Goal: Task Accomplishment & Management: Complete application form

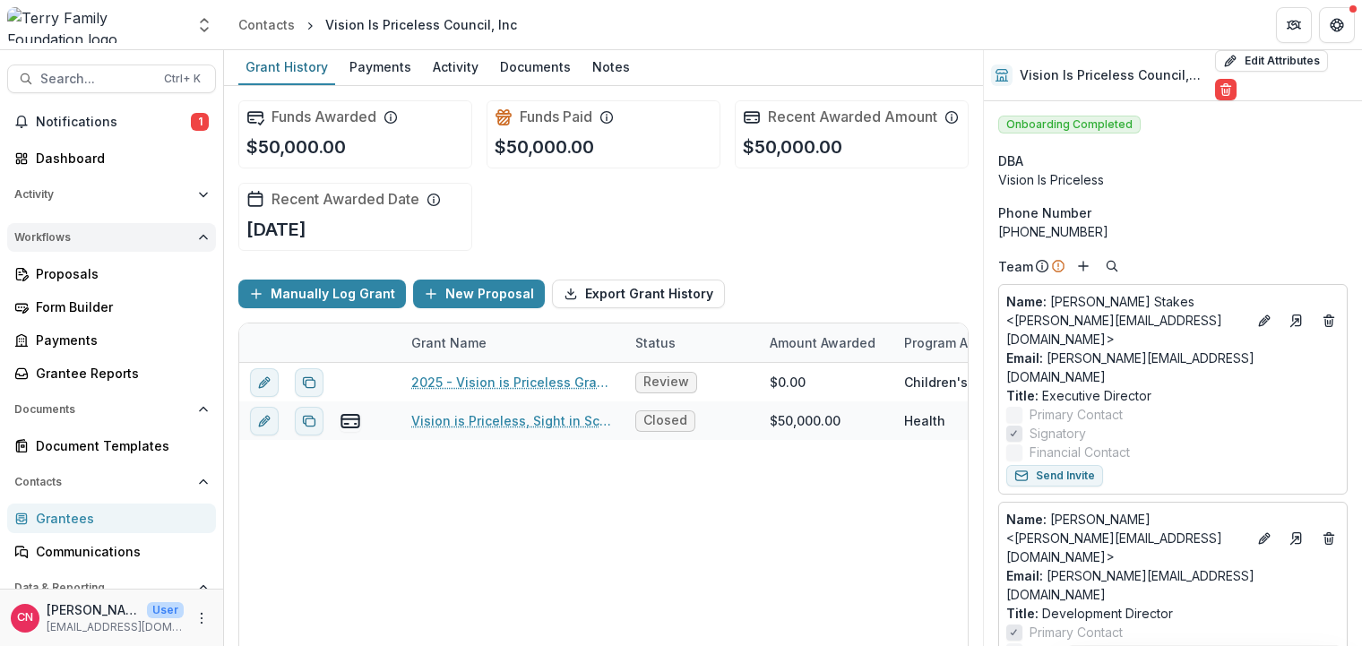
scroll to position [538, 0]
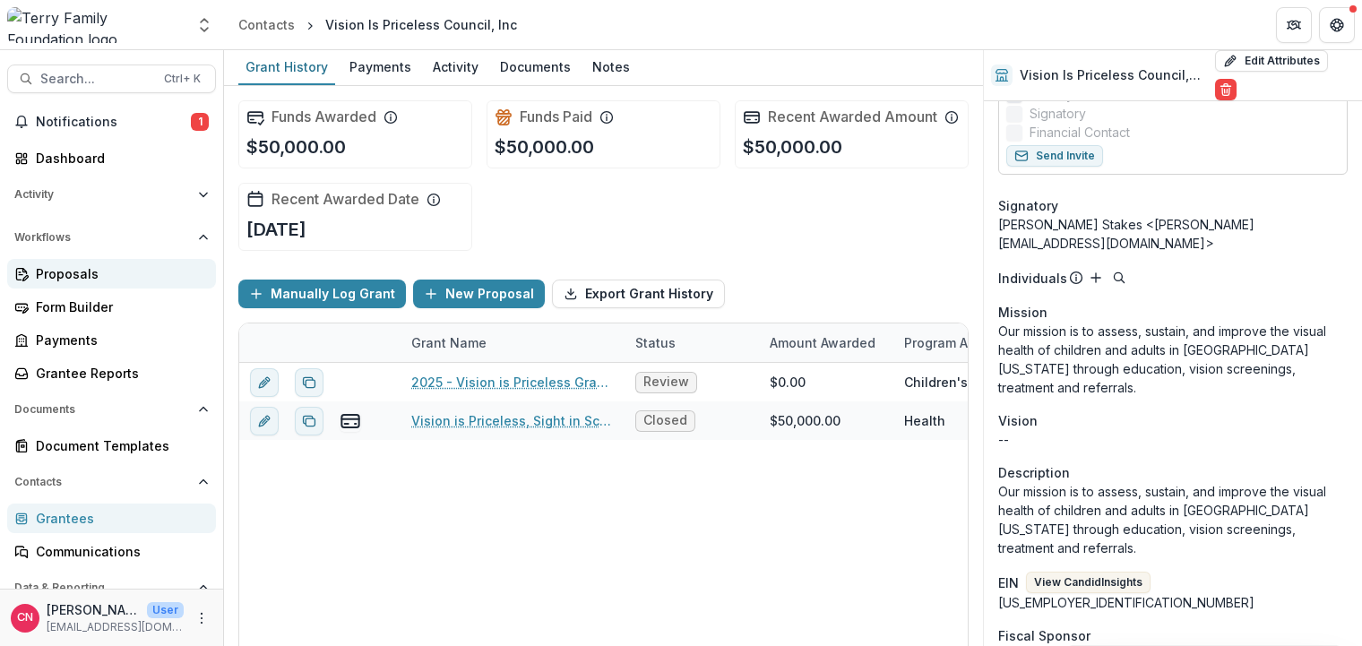
click at [45, 270] on div "Proposals" at bounding box center [119, 273] width 166 height 19
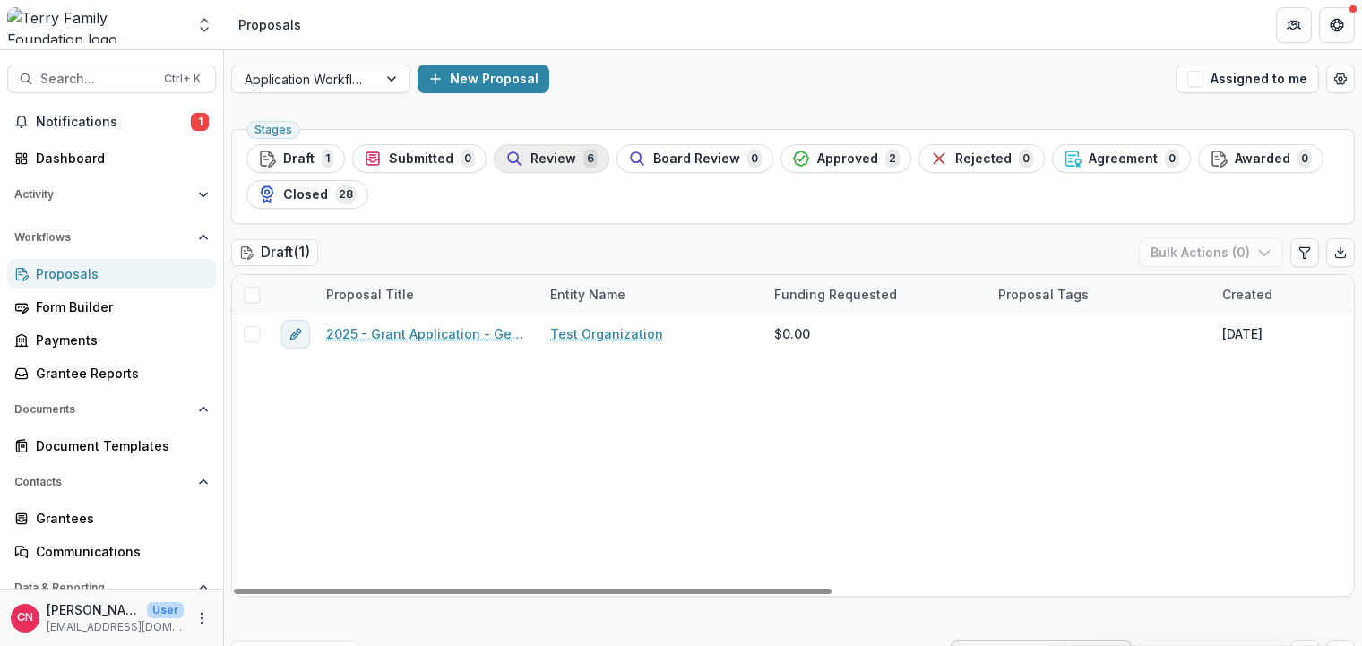
click at [548, 146] on button "Review 6" at bounding box center [552, 158] width 116 height 29
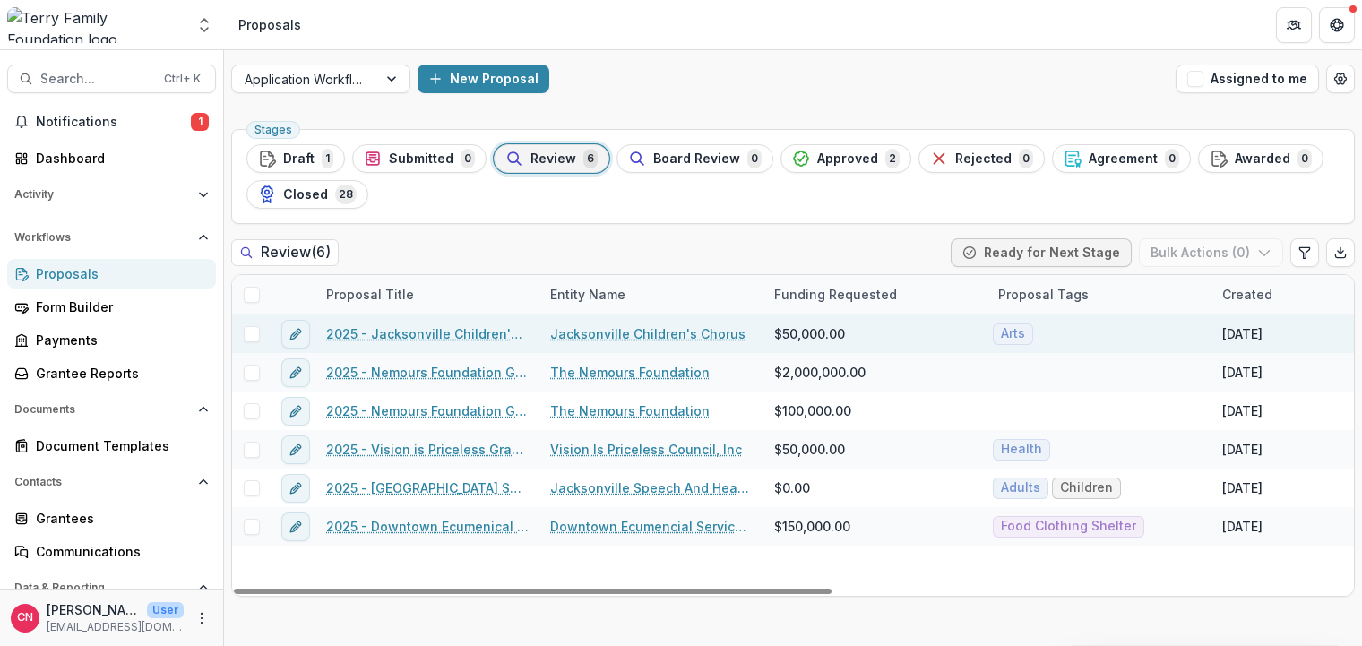
click at [396, 329] on link "2025 - Jacksonville Children's Chorus - General Operating Support" at bounding box center [427, 333] width 203 height 19
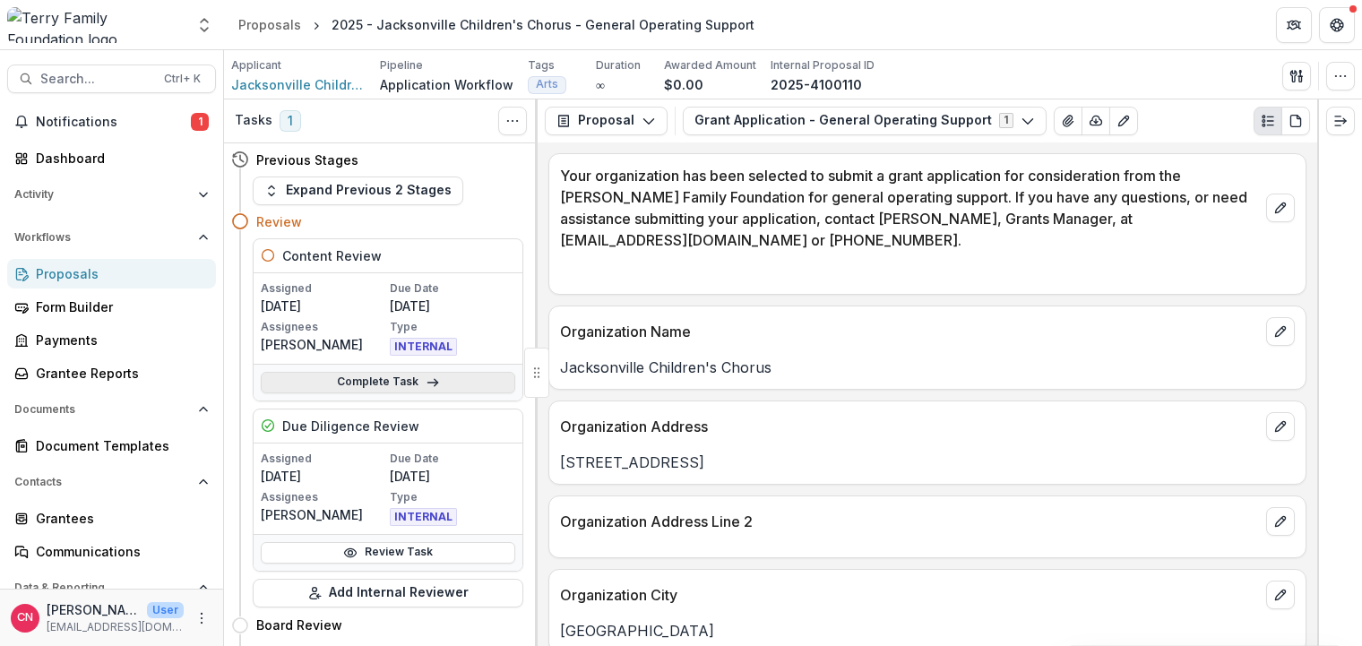
click at [352, 379] on link "Complete Task" at bounding box center [388, 383] width 255 height 22
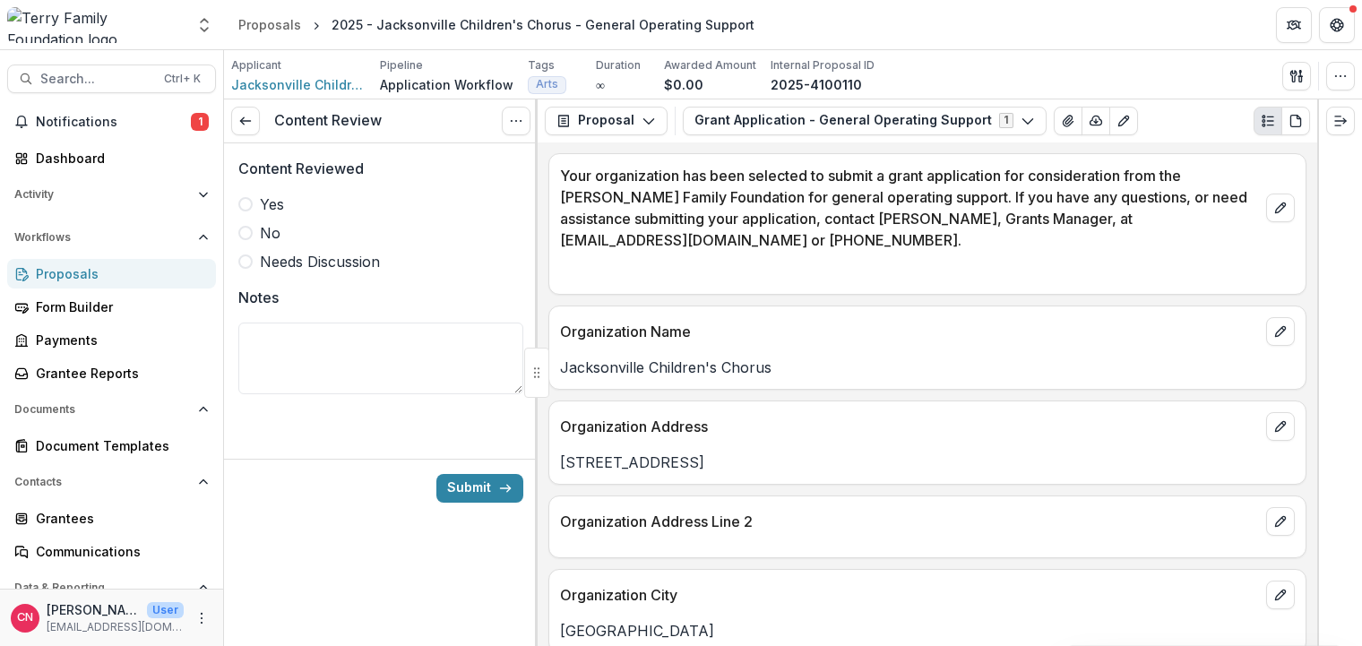
click at [248, 199] on span at bounding box center [245, 204] width 14 height 14
click at [470, 481] on button "Submit" at bounding box center [479, 488] width 87 height 29
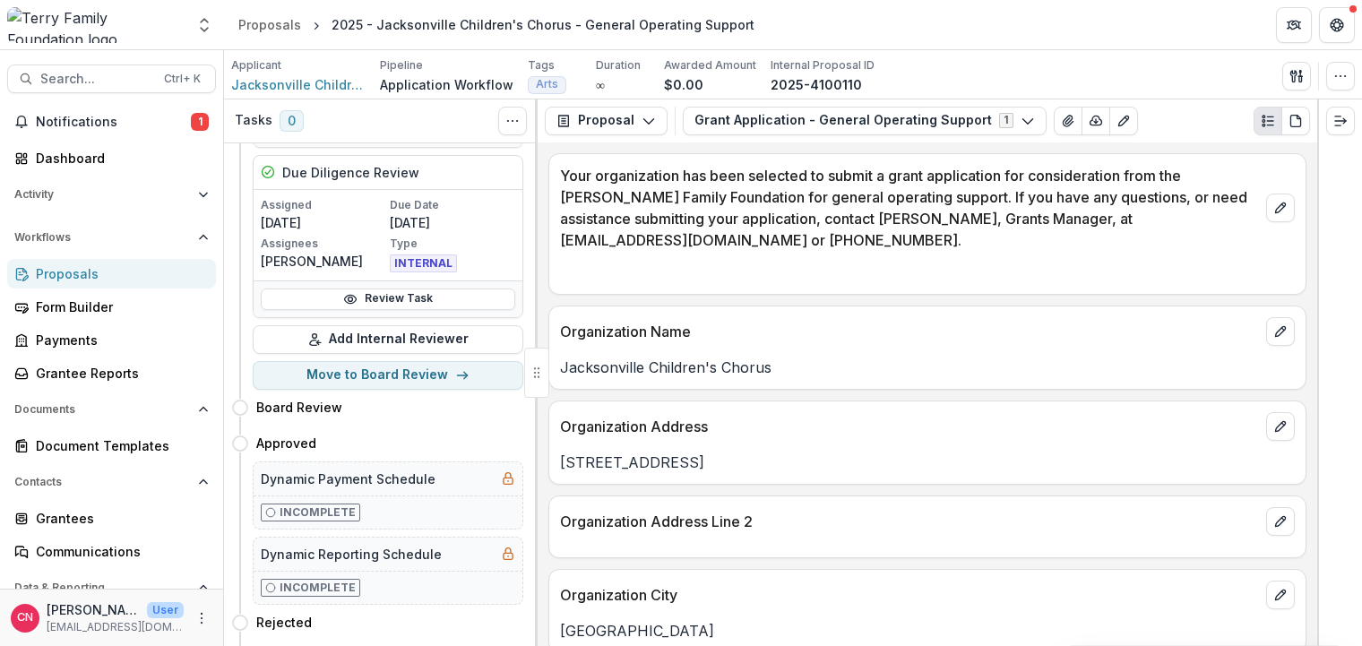
scroll to position [323, 0]
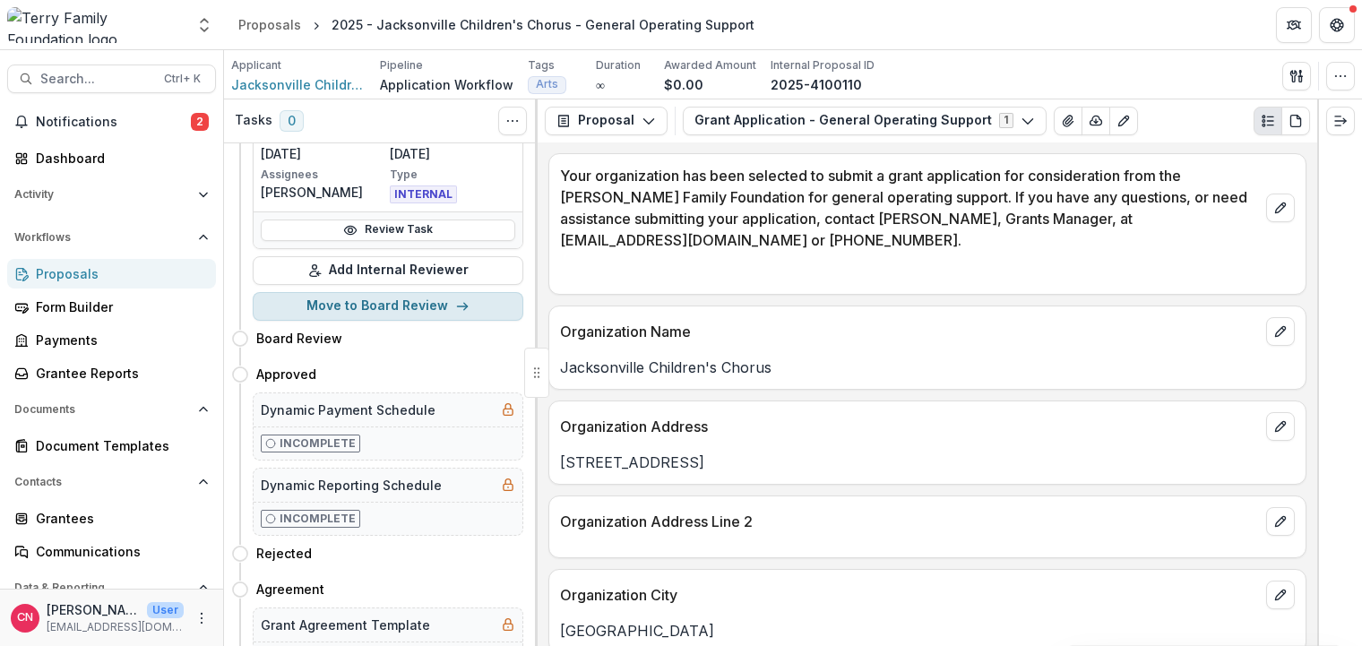
click at [380, 305] on button "Move to Board Review" at bounding box center [388, 306] width 271 height 29
select select "**********"
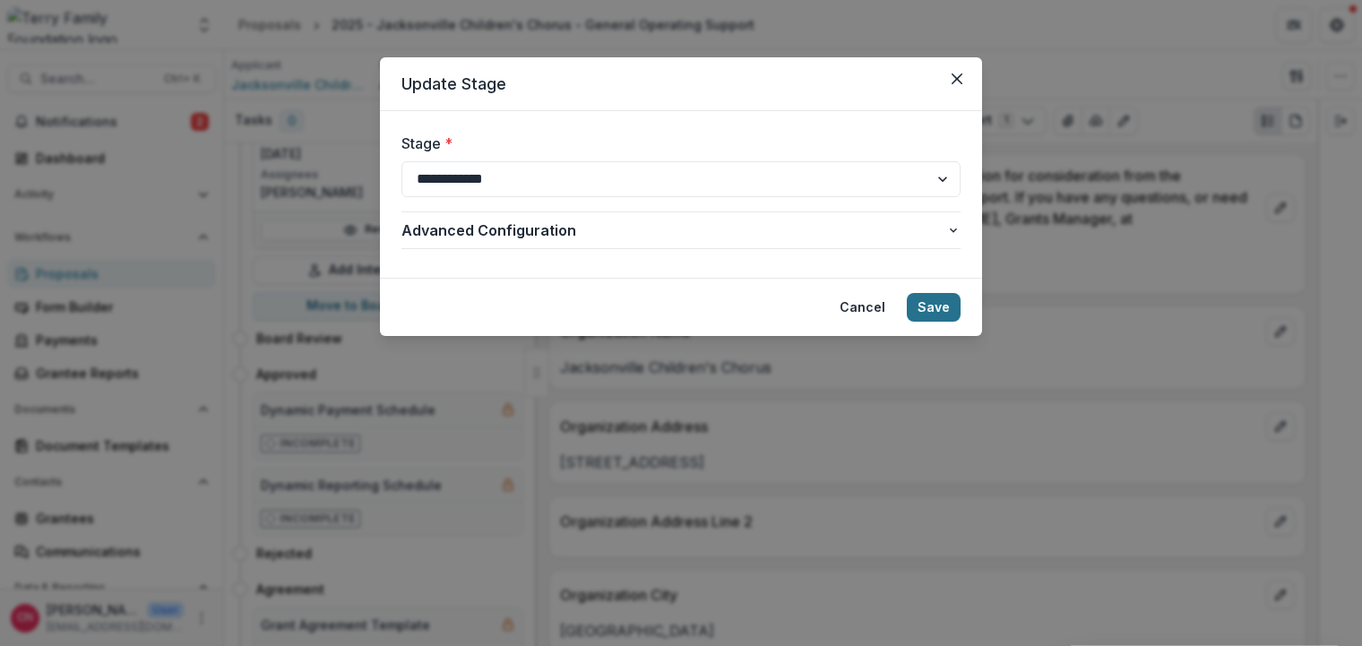
click at [930, 302] on button "Save" at bounding box center [934, 307] width 54 height 29
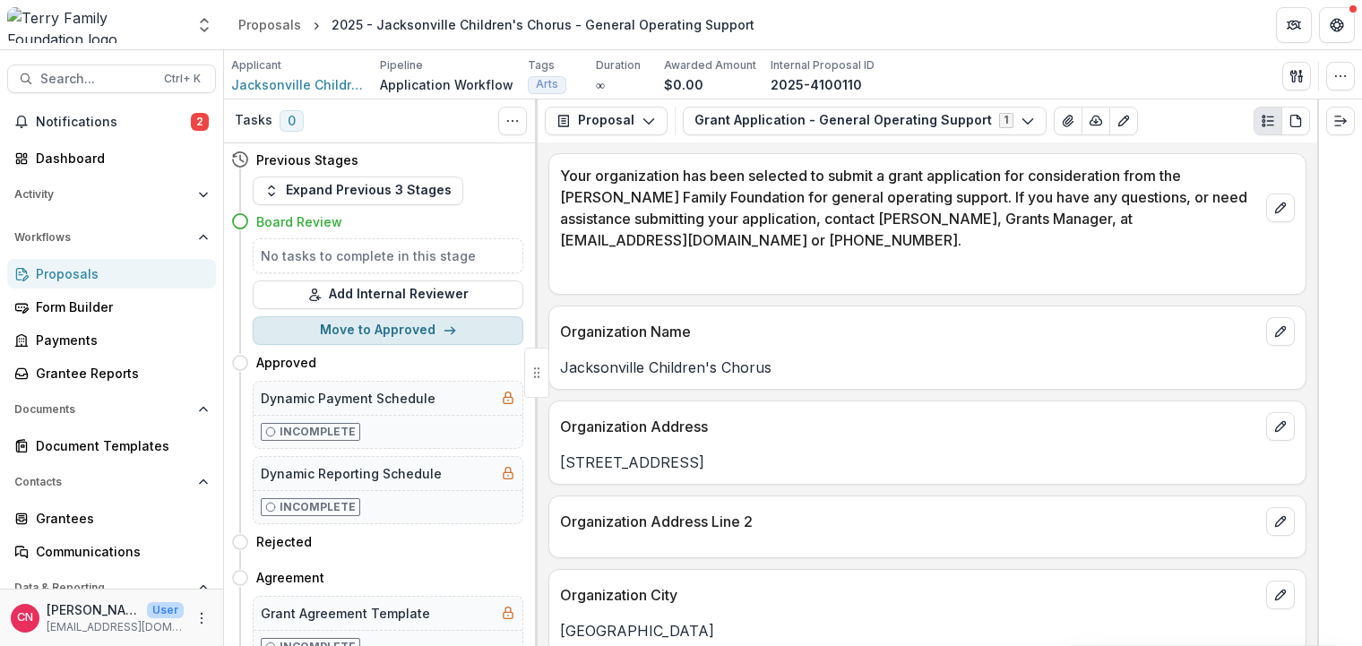
scroll to position [90, 0]
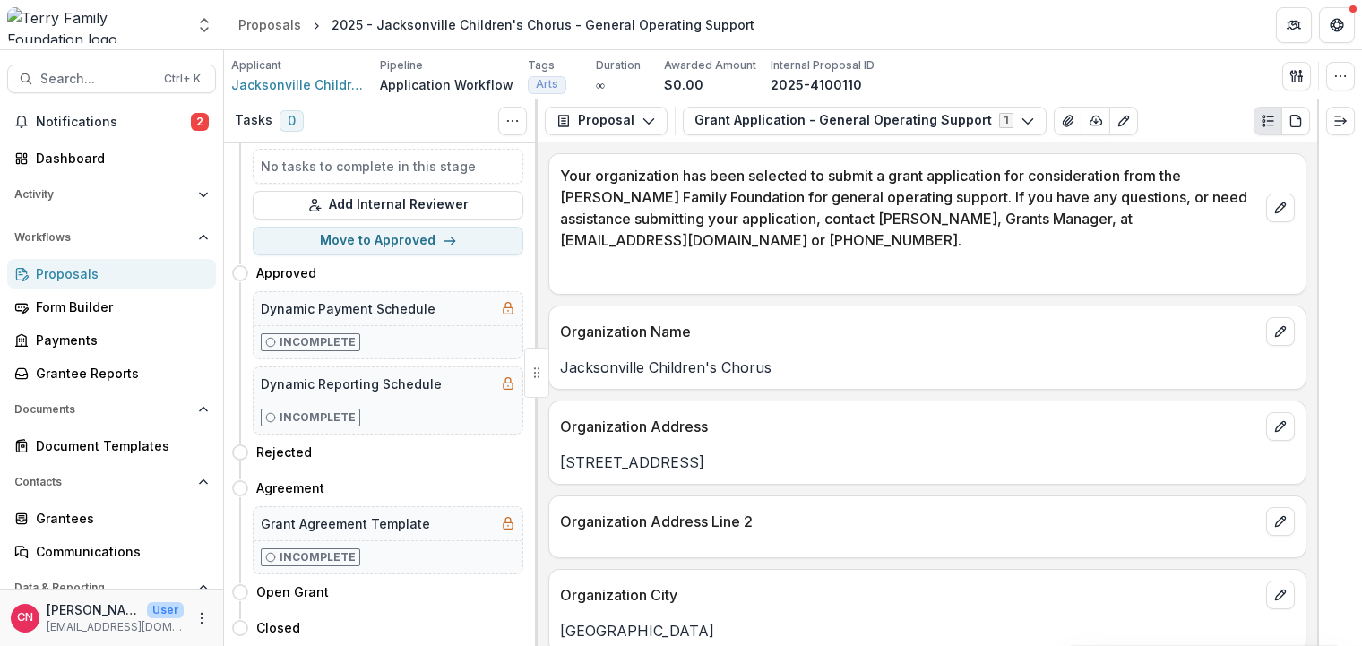
click at [89, 272] on div "Proposals" at bounding box center [119, 273] width 166 height 19
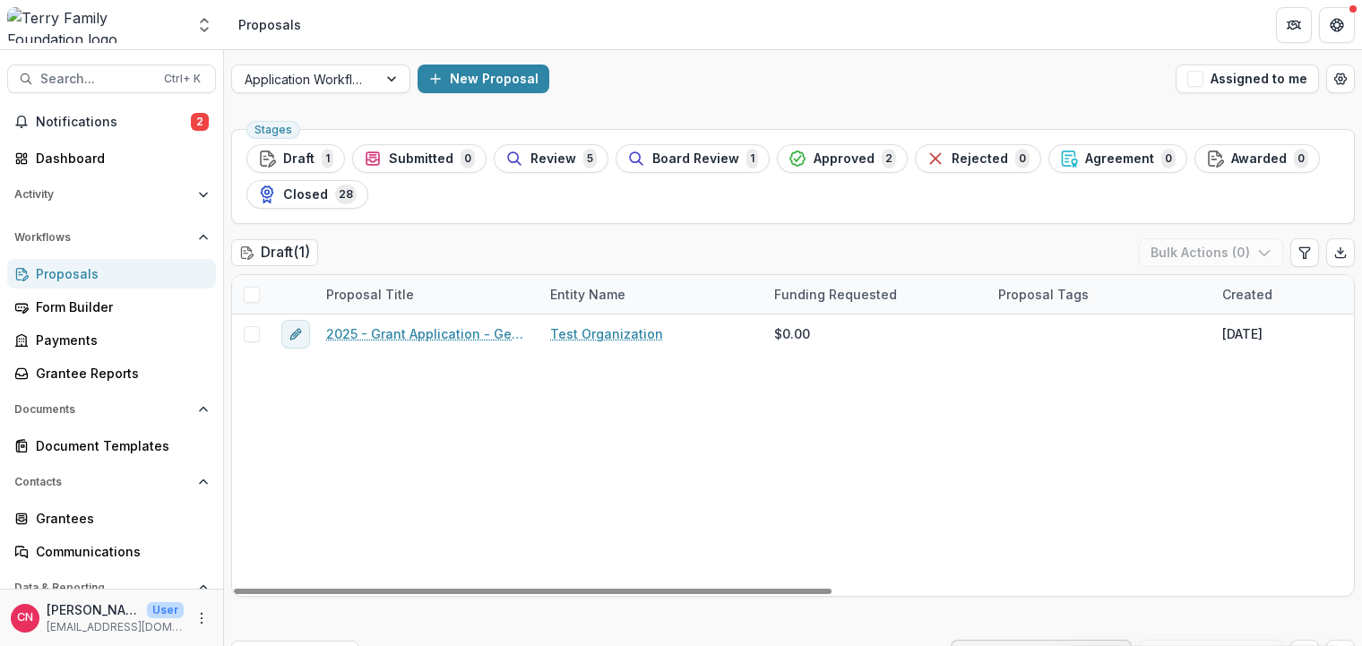
click at [563, 157] on span "Review" at bounding box center [554, 158] width 46 height 15
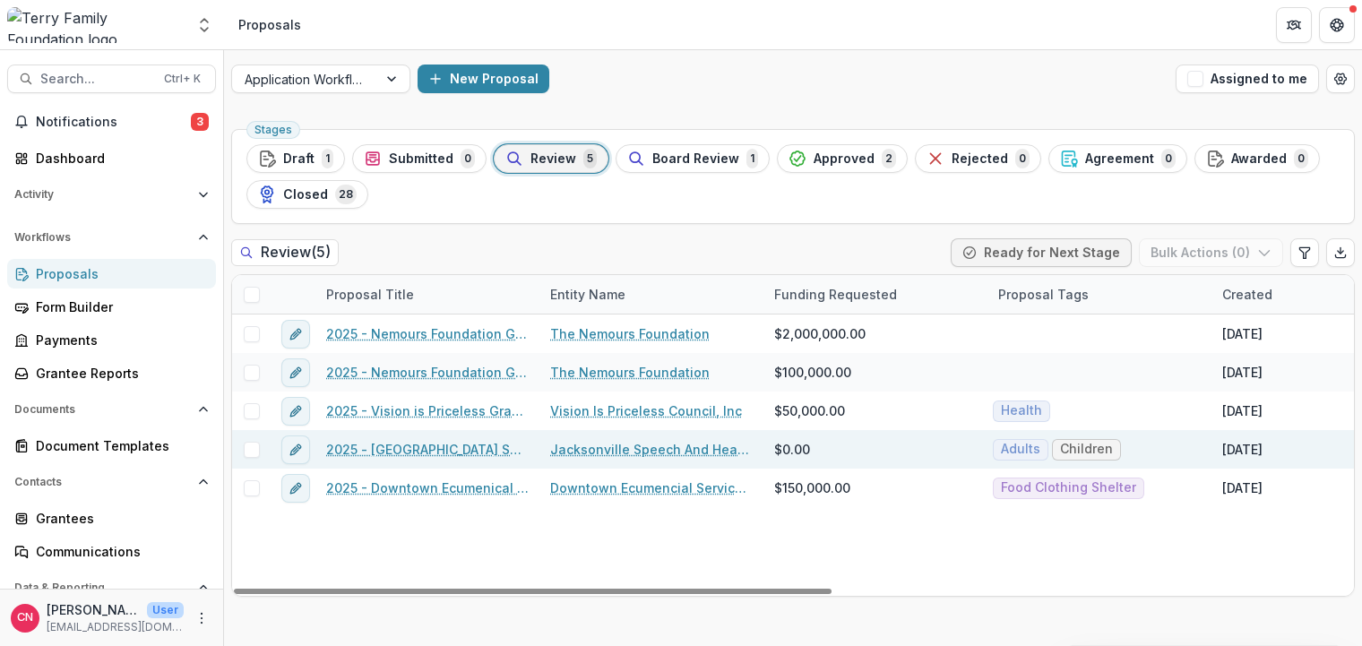
click at [423, 445] on link "2025 - [GEOGRAPHIC_DATA] Speech and Hearing Grant Application" at bounding box center [427, 449] width 203 height 19
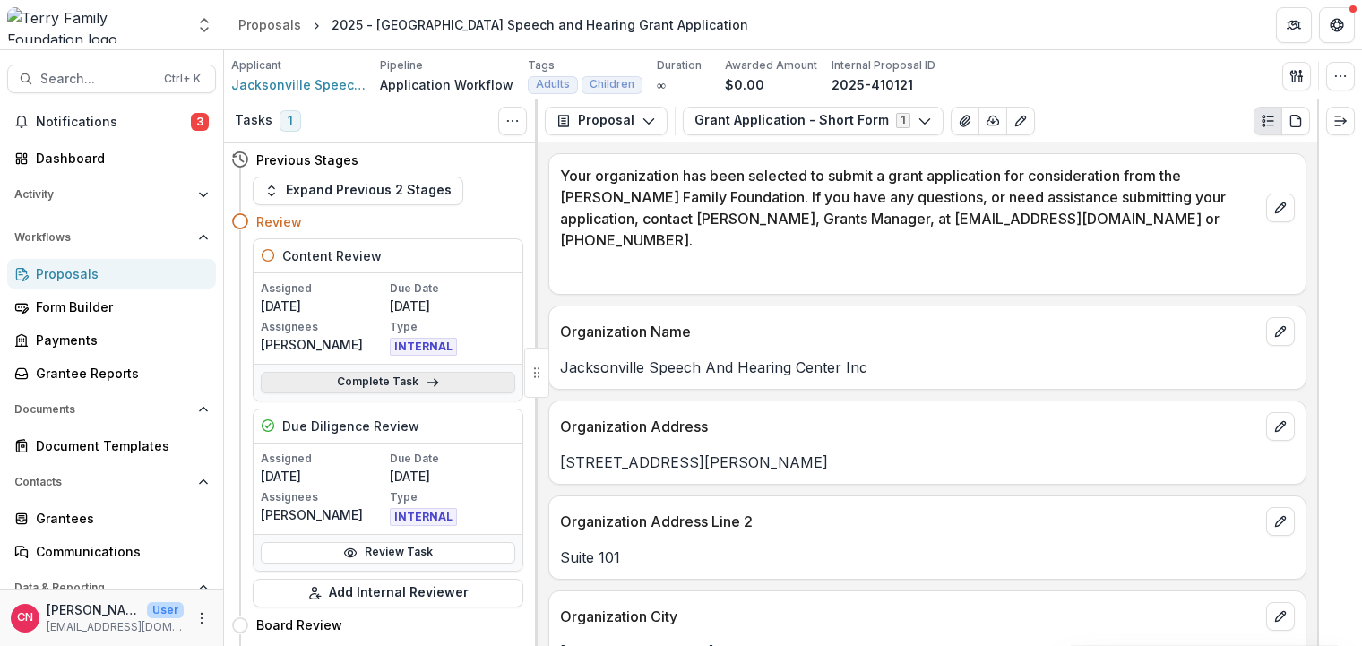
click at [350, 375] on link "Complete Task" at bounding box center [388, 383] width 255 height 22
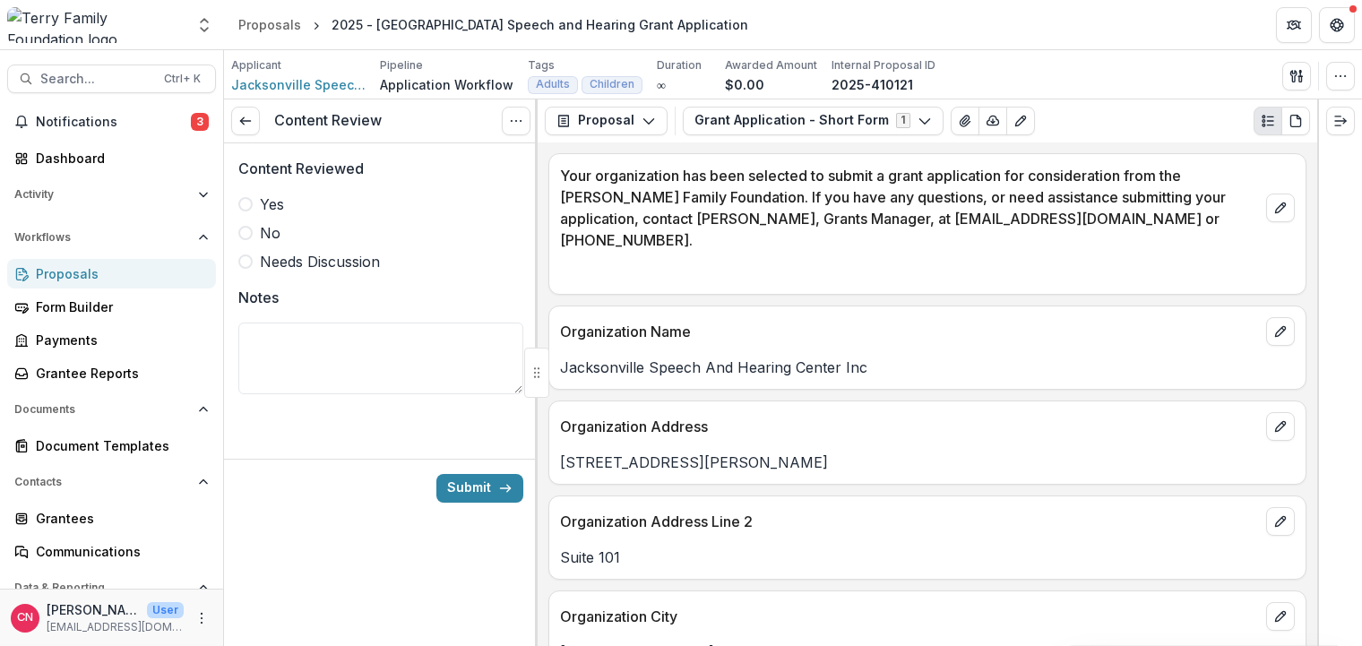
click at [253, 201] on label "Yes" at bounding box center [380, 205] width 285 height 22
click at [475, 480] on button "Submit" at bounding box center [479, 488] width 87 height 29
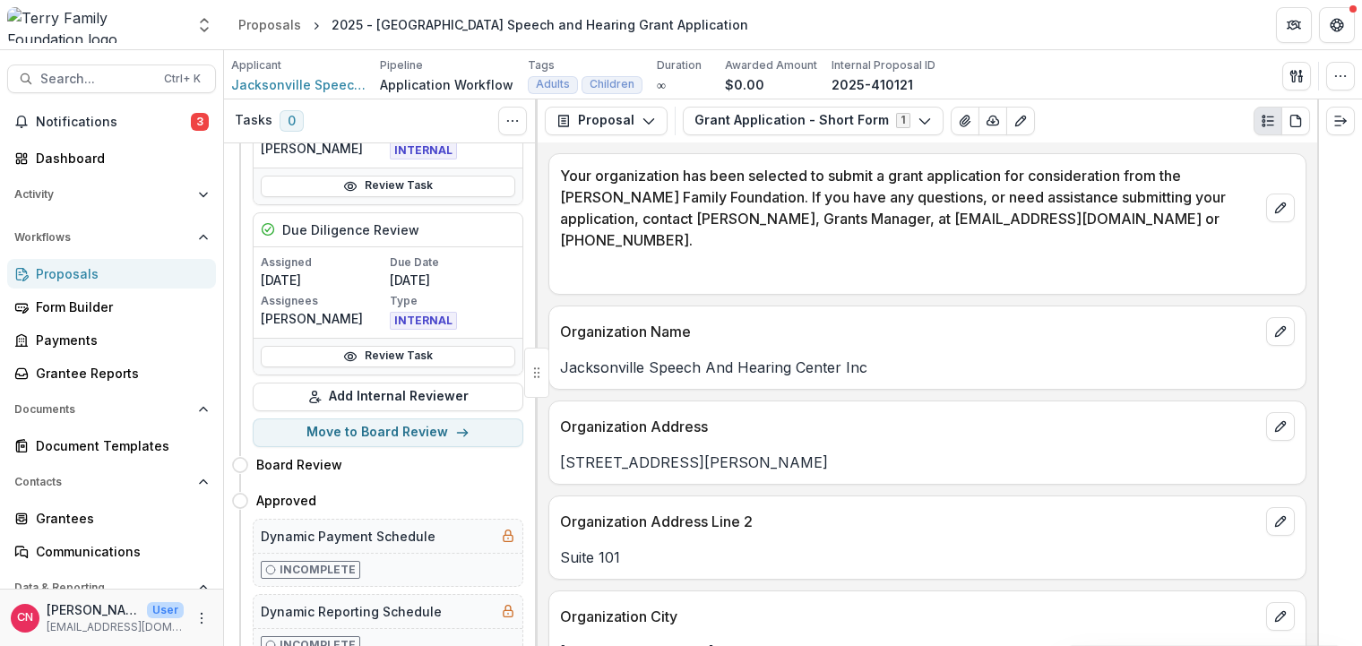
scroll to position [215, 0]
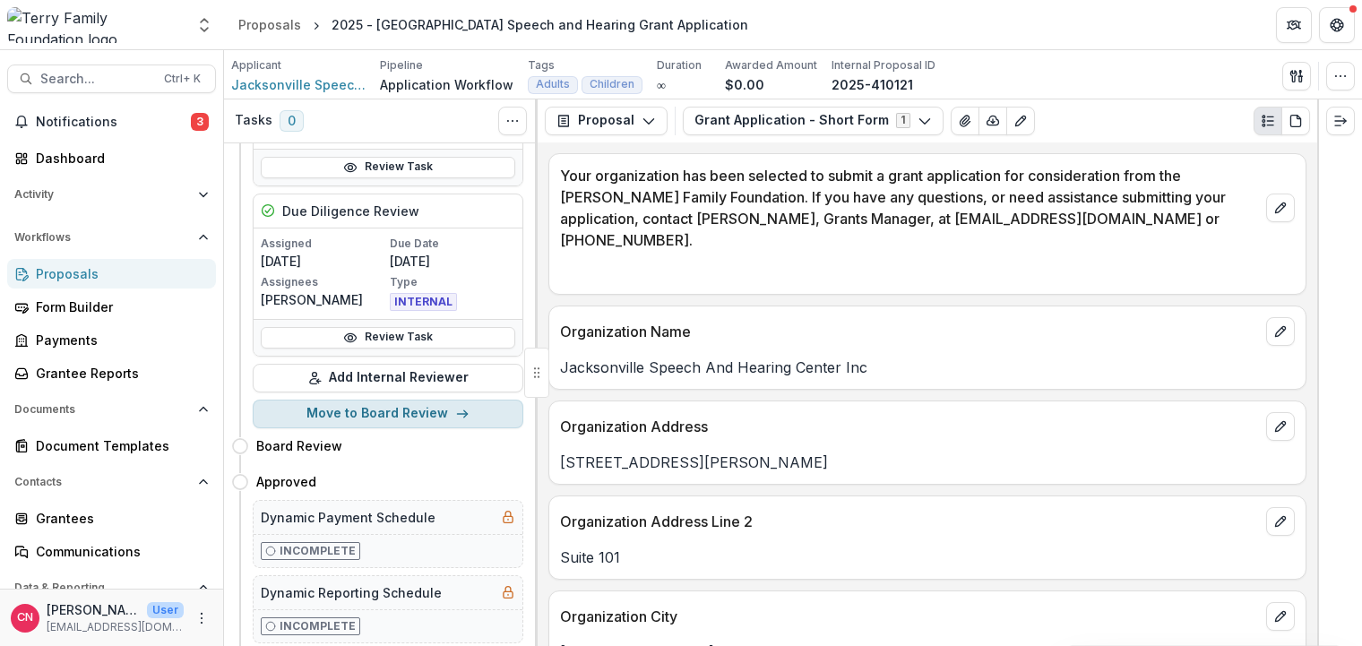
click at [358, 409] on button "Move to Board Review" at bounding box center [388, 414] width 271 height 29
select select "**********"
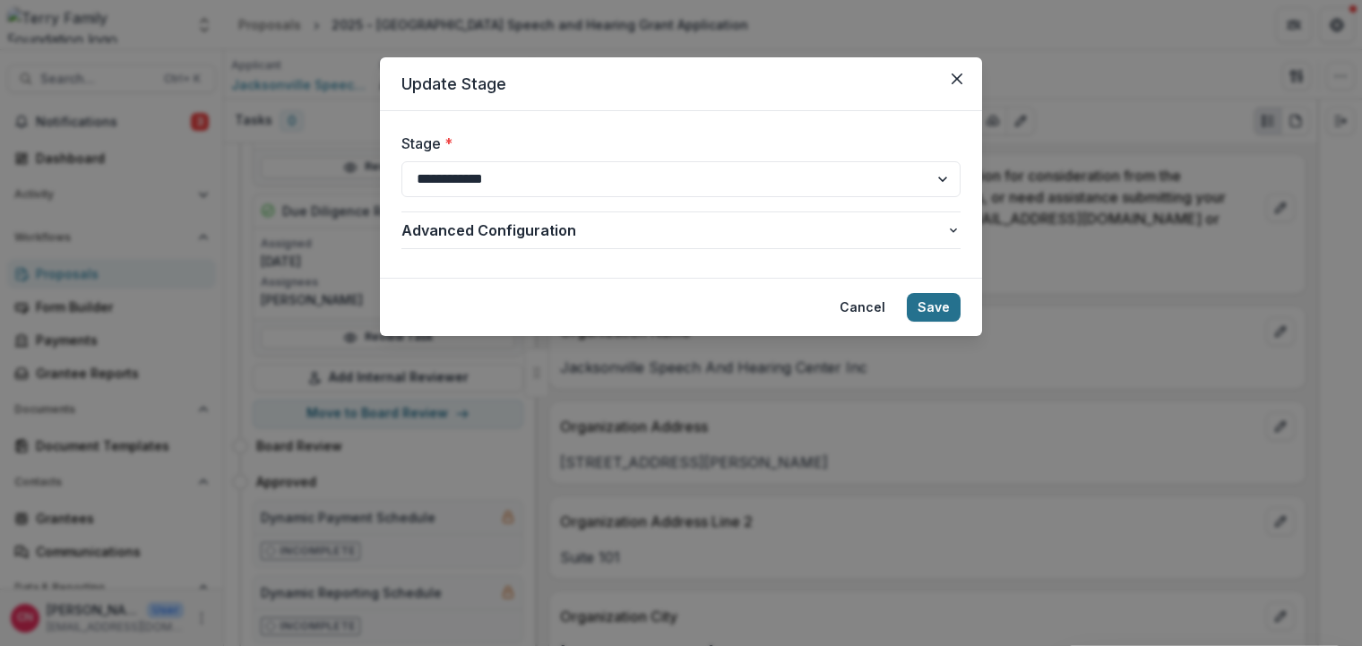
click at [925, 299] on button "Save" at bounding box center [934, 307] width 54 height 29
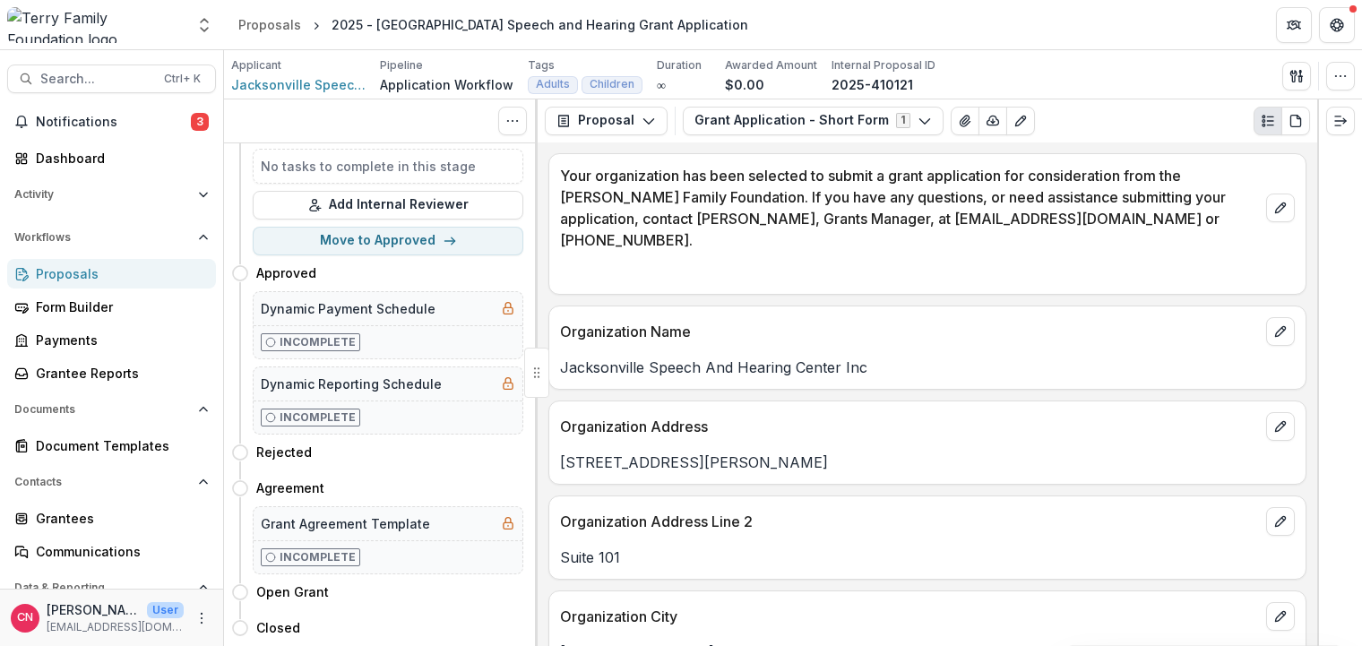
scroll to position [0, 0]
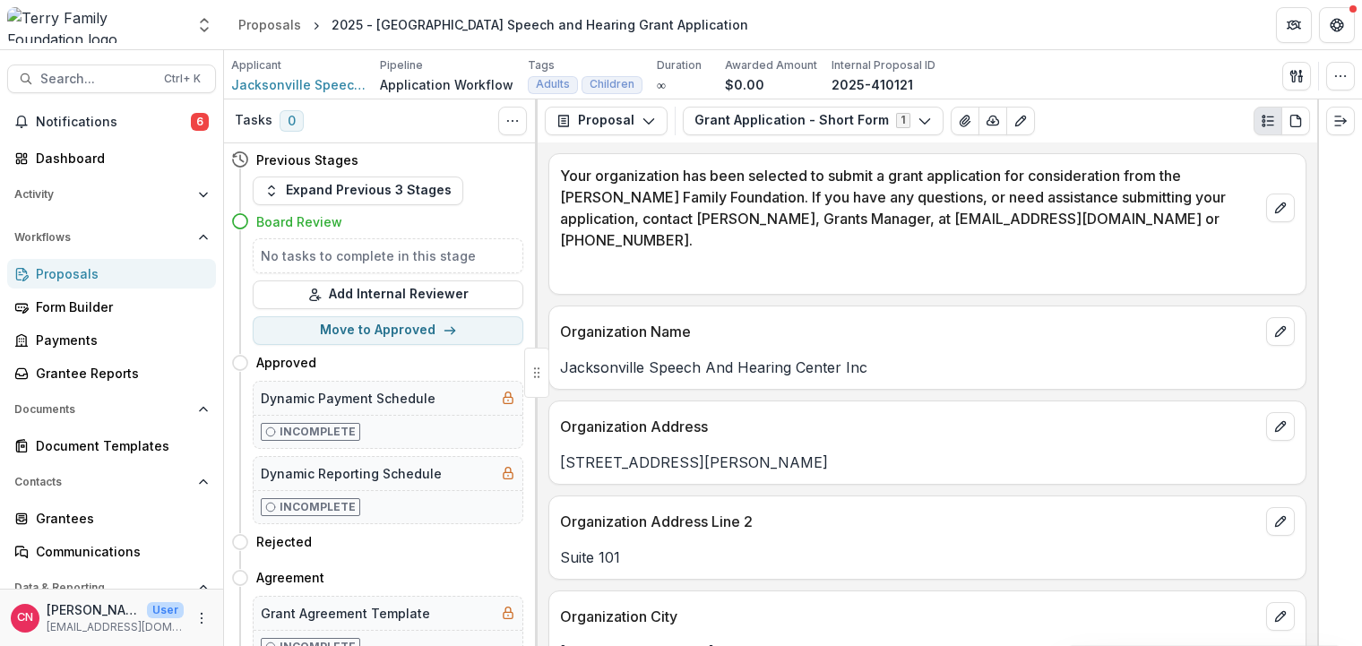
drag, startPoint x: 68, startPoint y: 113, endPoint x: 290, endPoint y: 97, distance: 222.8
click at [69, 113] on button "Notifications 6" at bounding box center [111, 122] width 209 height 29
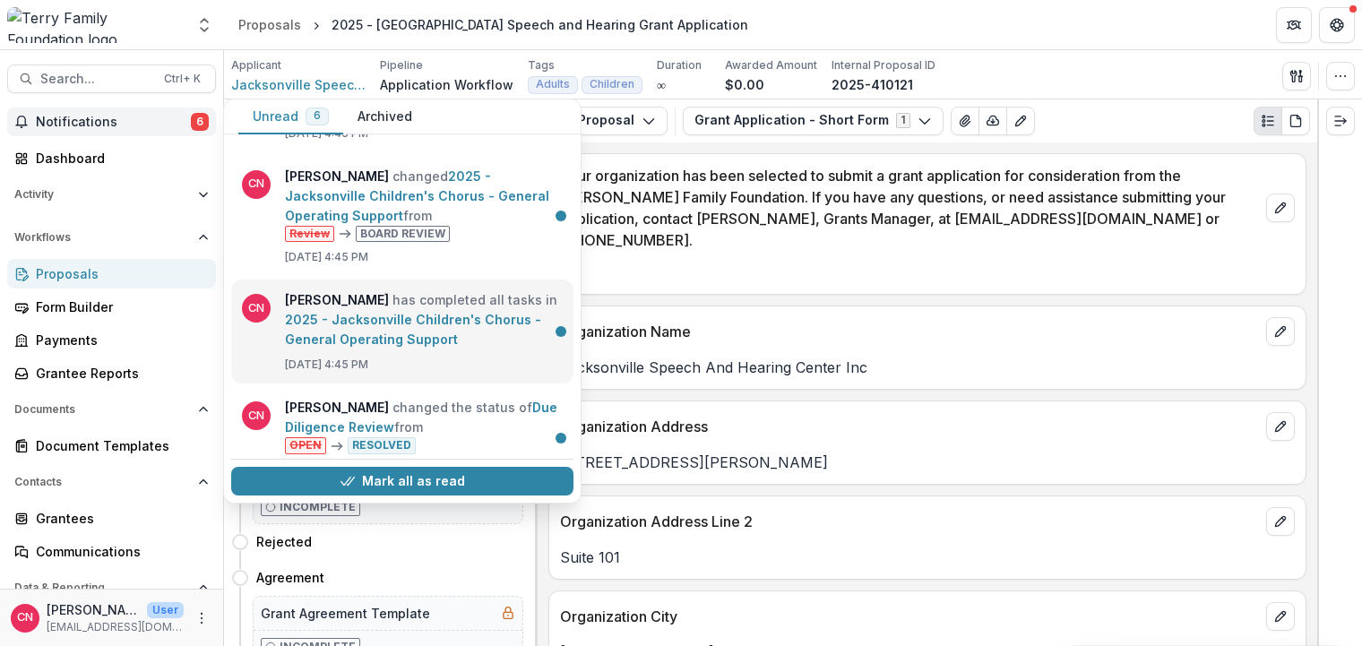
scroll to position [336, 0]
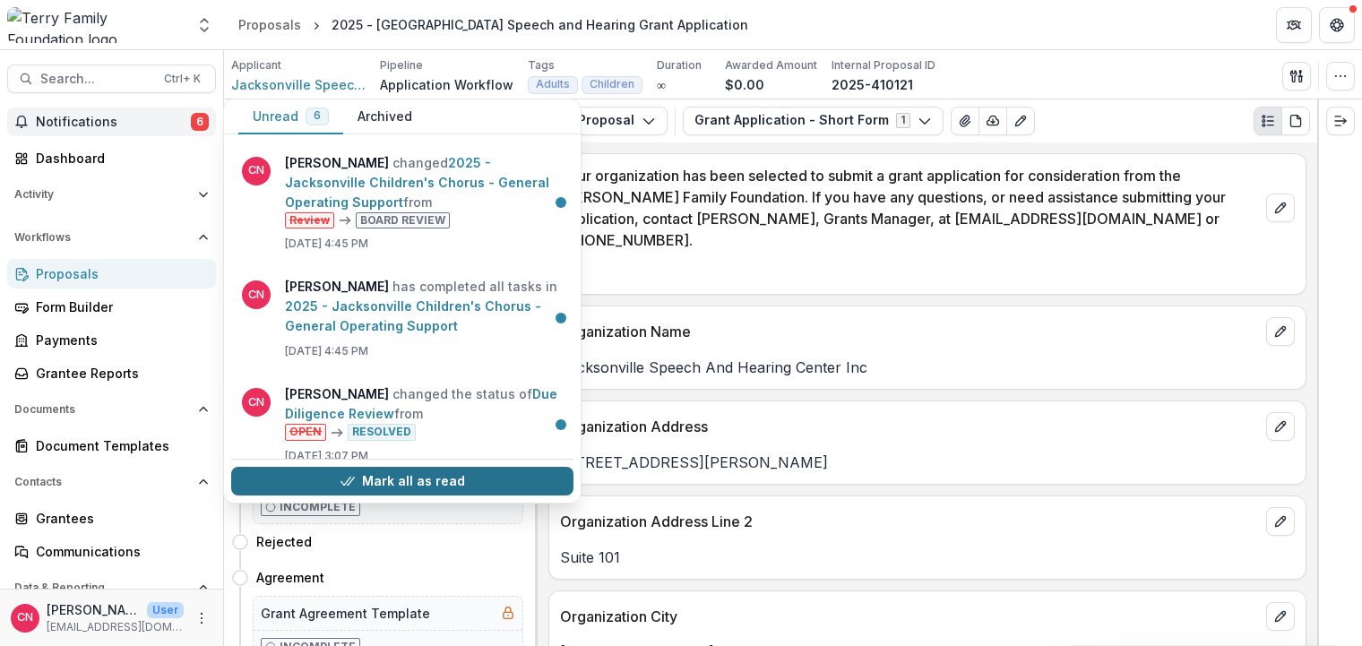
click at [363, 477] on button "Mark all as read" at bounding box center [402, 481] width 342 height 29
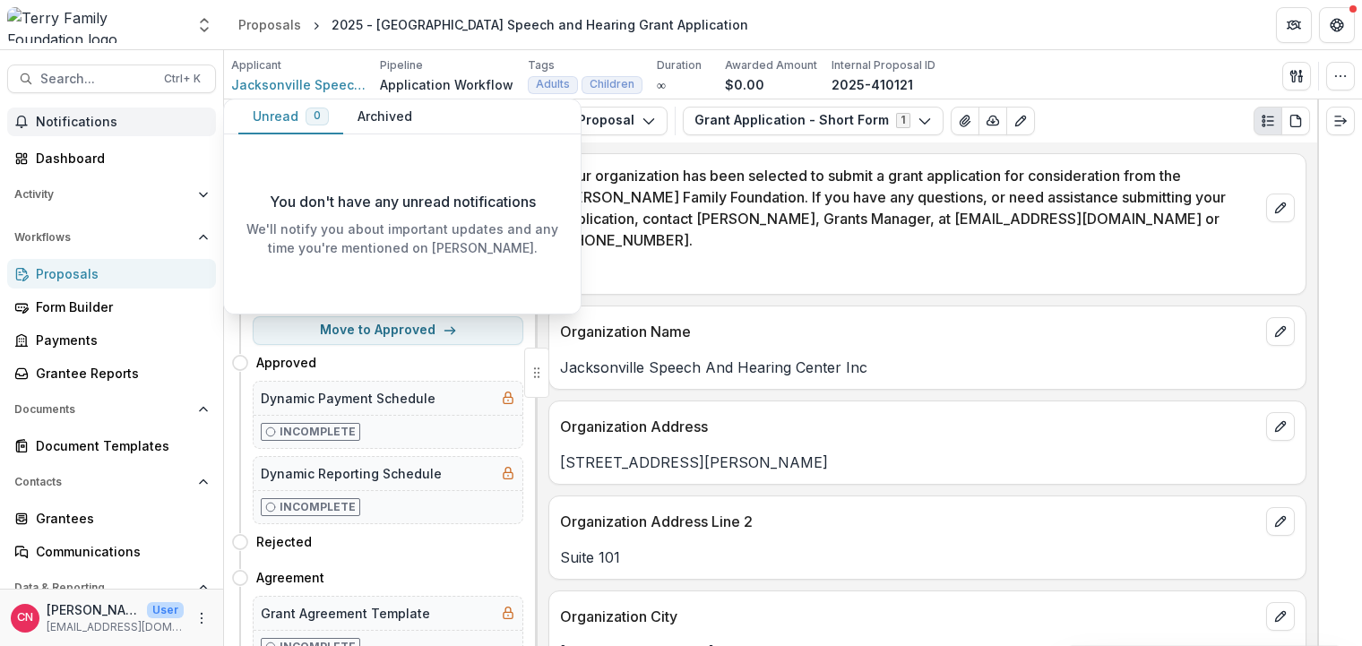
click at [75, 118] on span "Notifications" at bounding box center [122, 122] width 173 height 15
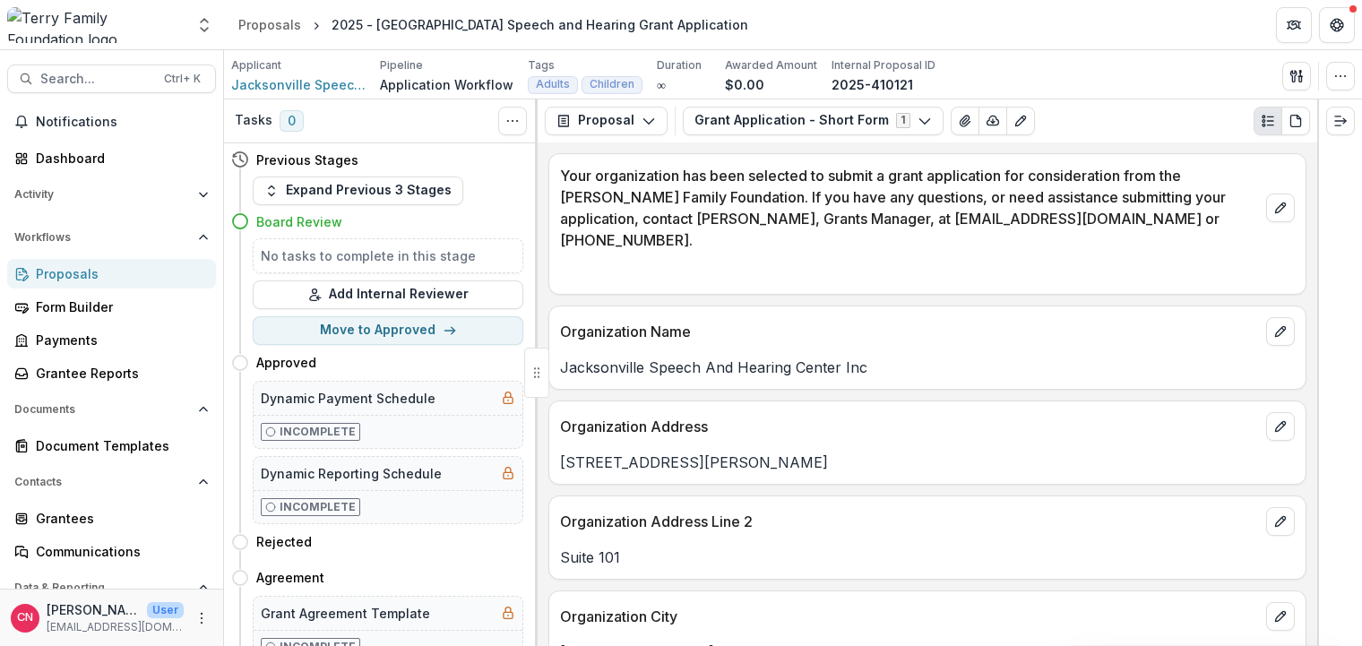
scroll to position [83, 0]
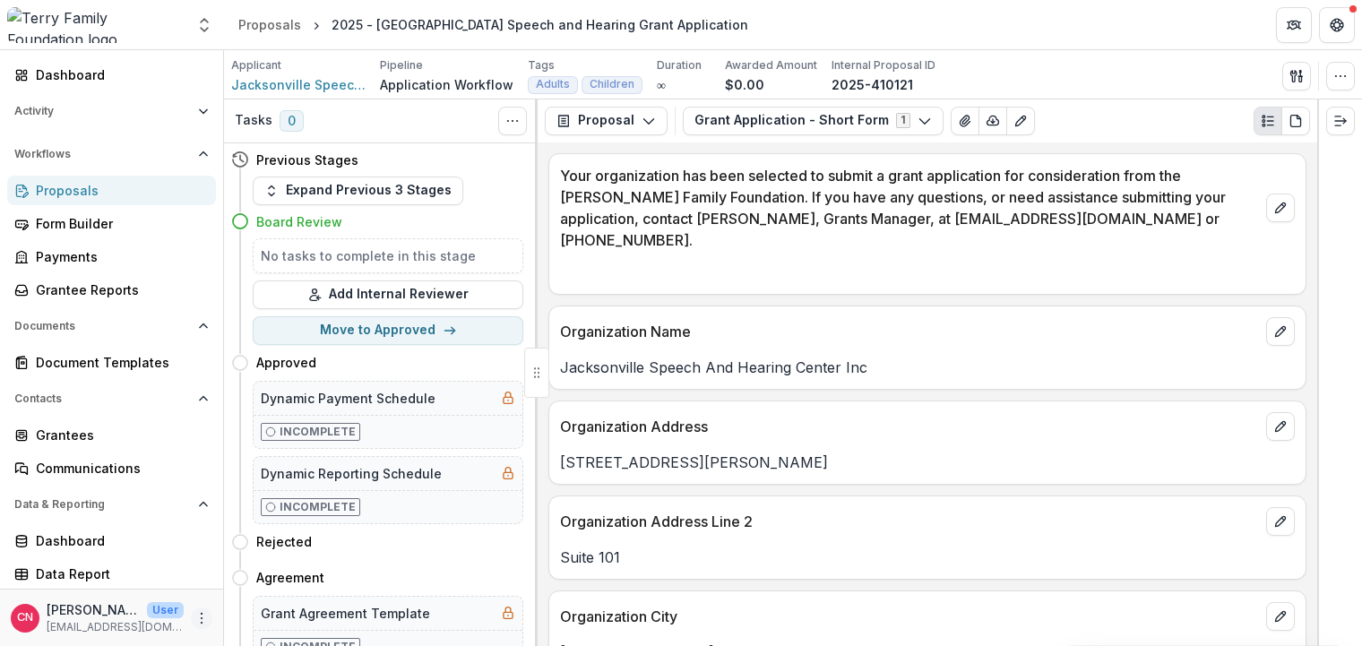
click at [197, 613] on icon "More" at bounding box center [201, 618] width 14 height 14
click at [284, 606] on button "Logout" at bounding box center [320, 610] width 192 height 30
